Goal: Navigation & Orientation: Find specific page/section

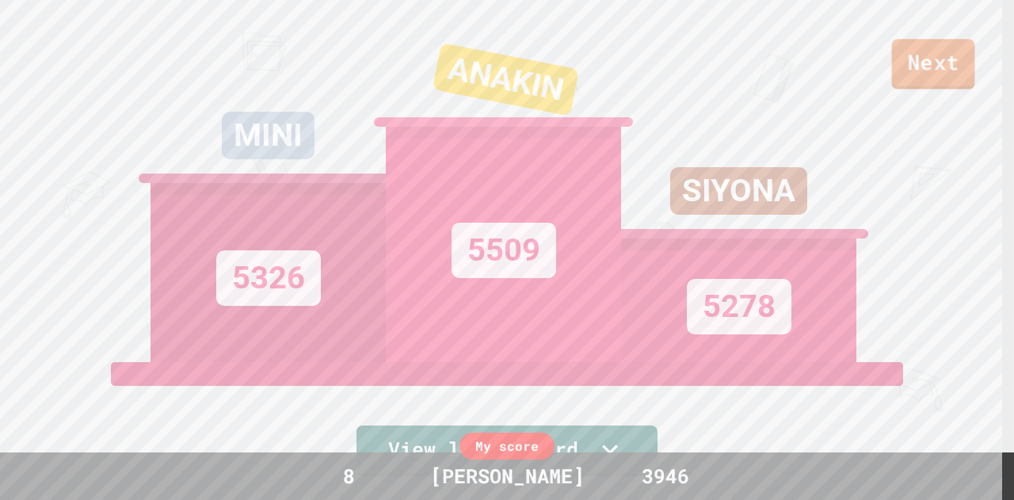
click at [920, 68] on link "Next" at bounding box center [933, 64] width 83 height 51
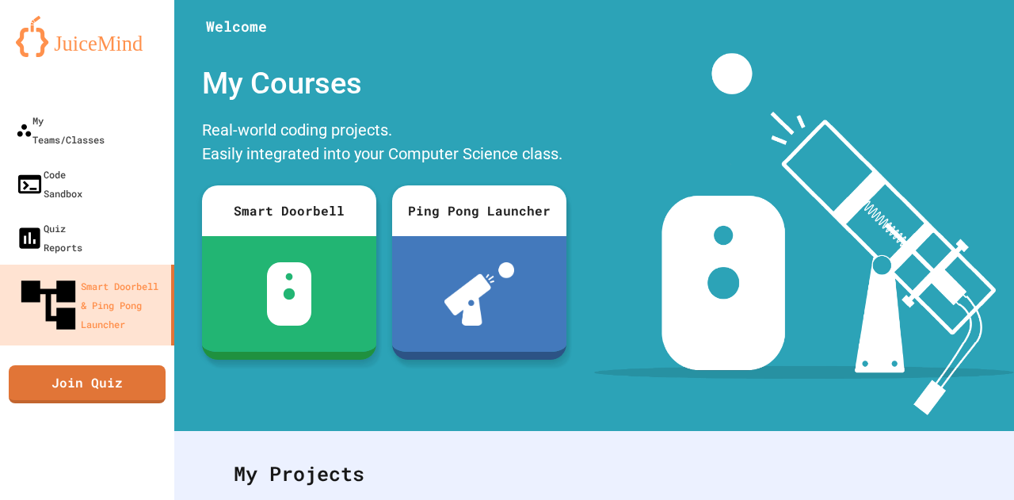
click at [599, 117] on img at bounding box center [804, 234] width 420 height 362
